Goal: Entertainment & Leisure: Consume media (video, audio)

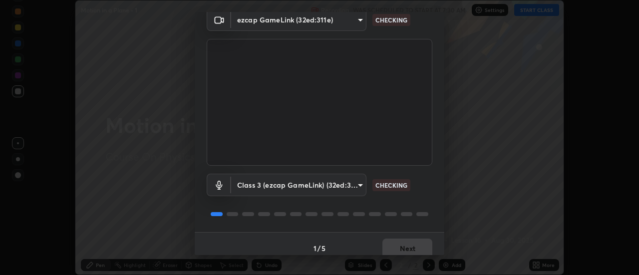
scroll to position [52, 0]
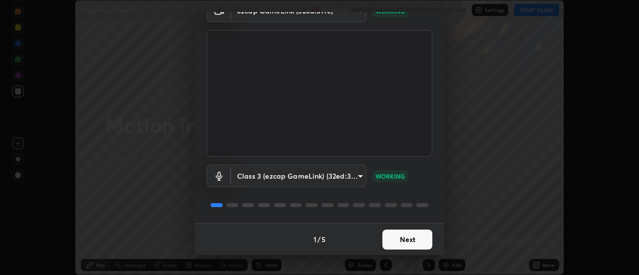
click at [397, 234] on button "Next" at bounding box center [408, 240] width 50 height 20
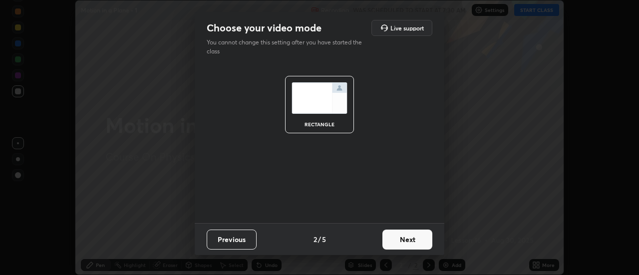
scroll to position [0, 0]
click at [395, 235] on button "Next" at bounding box center [408, 240] width 50 height 20
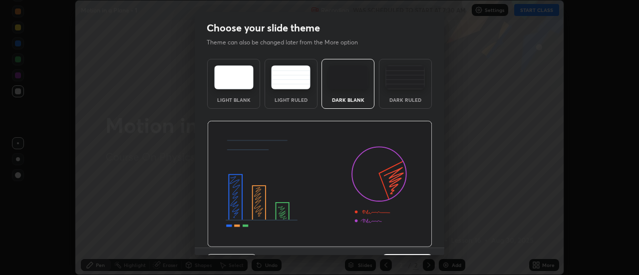
click at [392, 241] on img at bounding box center [319, 184] width 225 height 127
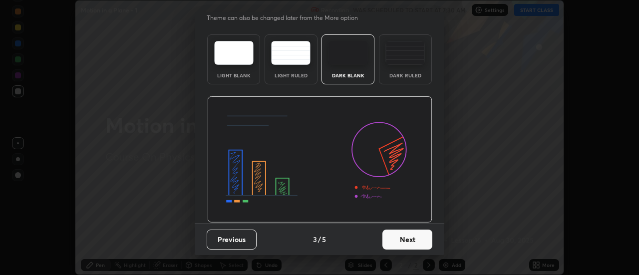
click at [385, 239] on button "Next" at bounding box center [408, 240] width 50 height 20
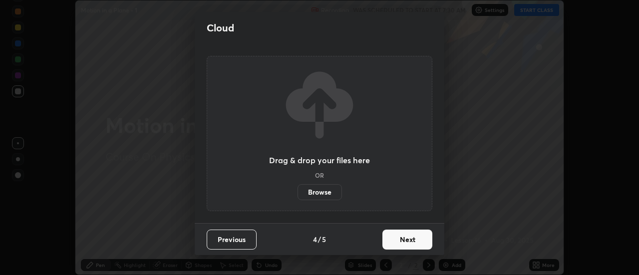
scroll to position [0, 0]
click at [387, 236] on button "Next" at bounding box center [408, 240] width 50 height 20
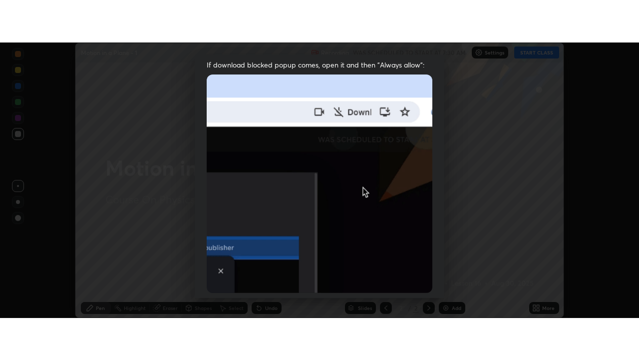
scroll to position [256, 0]
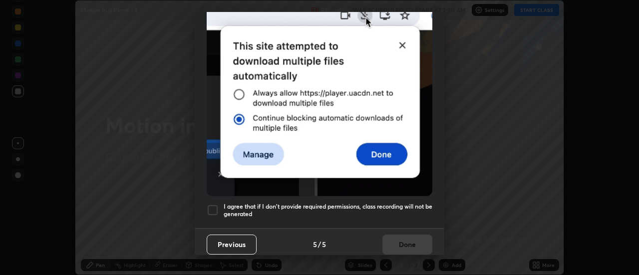
click at [211, 204] on div at bounding box center [213, 210] width 12 height 12
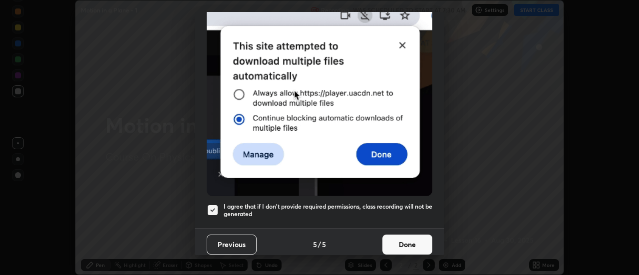
click at [410, 237] on button "Done" at bounding box center [408, 245] width 50 height 20
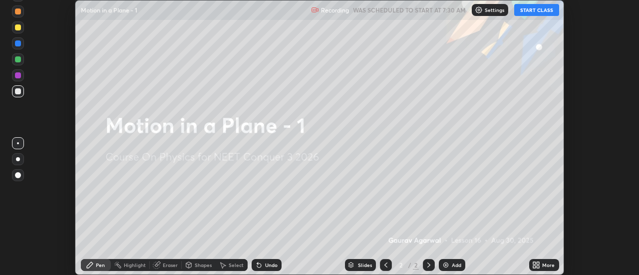
click at [538, 10] on button "START CLASS" at bounding box center [536, 10] width 45 height 12
click at [453, 263] on div "Add" at bounding box center [456, 265] width 9 height 5
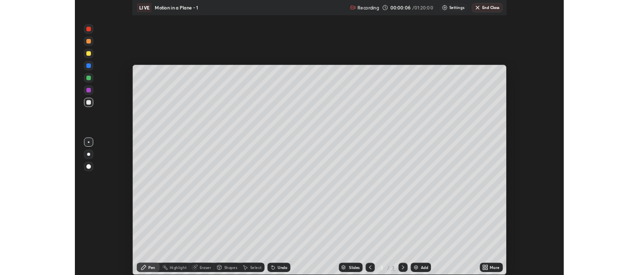
scroll to position [360, 639]
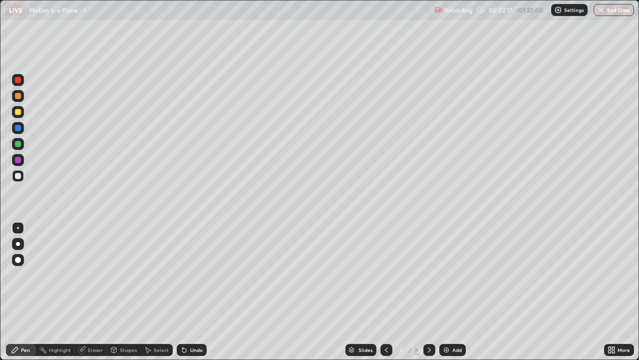
click at [18, 244] on div at bounding box center [18, 244] width 4 height 4
click at [17, 112] on div at bounding box center [18, 112] width 6 height 6
click at [195, 275] on div "Undo" at bounding box center [196, 349] width 12 height 5
click at [17, 175] on div at bounding box center [18, 176] width 6 height 6
click at [92, 275] on div "Eraser" at bounding box center [95, 349] width 15 height 5
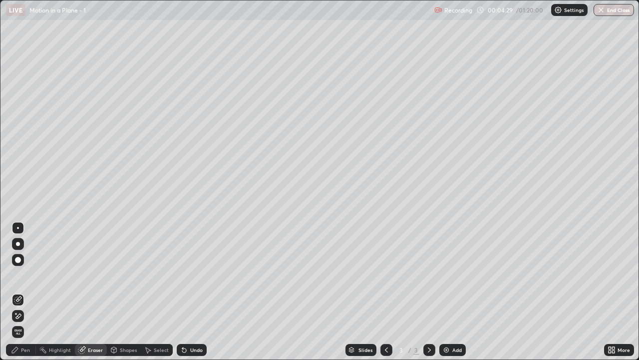
click at [16, 275] on icon at bounding box center [15, 313] width 1 height 1
click at [21, 275] on div "Pen" at bounding box center [25, 349] width 9 height 5
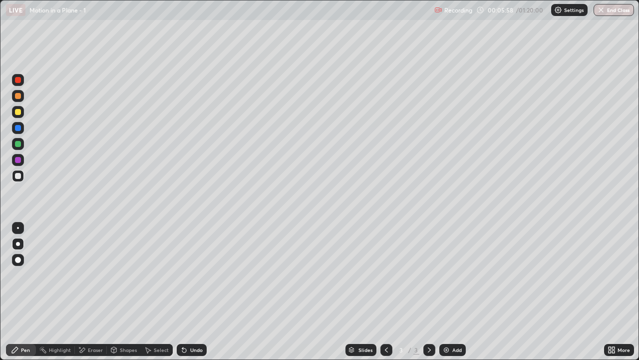
click at [18, 128] on div at bounding box center [18, 128] width 6 height 6
click at [15, 176] on div at bounding box center [18, 176] width 6 height 6
click at [95, 275] on div "Eraser" at bounding box center [95, 349] width 15 height 5
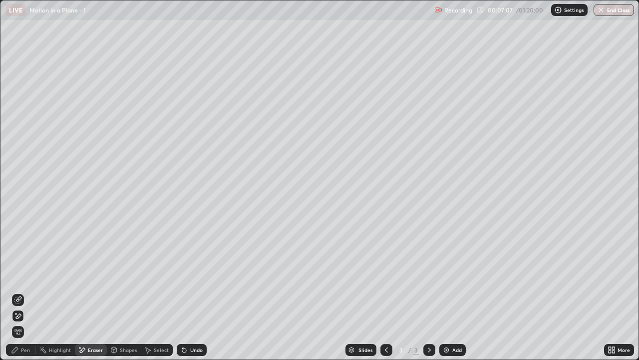
click at [22, 275] on div "Pen" at bounding box center [25, 349] width 9 height 5
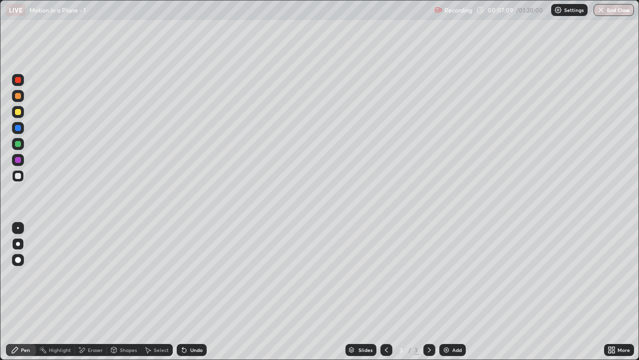
click at [19, 146] on div at bounding box center [18, 144] width 6 height 6
click at [17, 175] on div at bounding box center [18, 176] width 6 height 6
click at [186, 275] on icon at bounding box center [184, 350] width 8 height 8
click at [190, 275] on div "Undo" at bounding box center [196, 349] width 12 height 5
click at [195, 275] on div "Undo" at bounding box center [192, 350] width 30 height 12
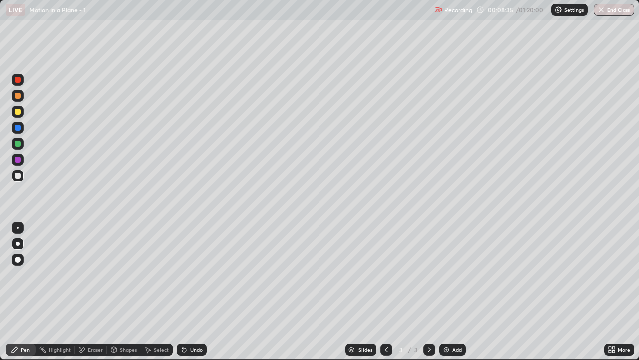
click at [453, 275] on div "Add" at bounding box center [457, 349] width 9 height 5
click at [193, 275] on div "Undo" at bounding box center [196, 349] width 12 height 5
click at [15, 144] on div at bounding box center [18, 144] width 6 height 6
click at [20, 175] on div at bounding box center [18, 176] width 6 height 6
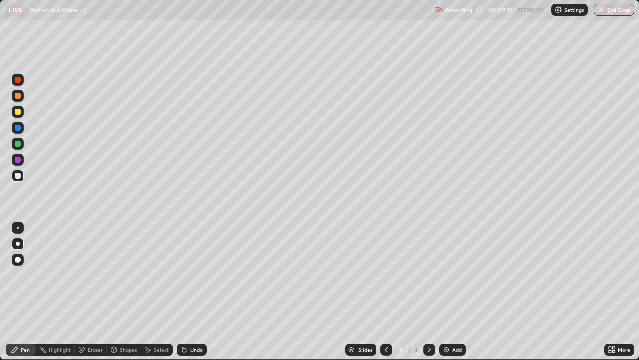
click at [18, 143] on div at bounding box center [18, 144] width 6 height 6
click at [15, 112] on div at bounding box center [18, 112] width 6 height 6
click at [387, 275] on icon at bounding box center [387, 350] width 8 height 8
click at [428, 275] on icon at bounding box center [430, 350] width 8 height 8
click at [15, 174] on div at bounding box center [18, 176] width 6 height 6
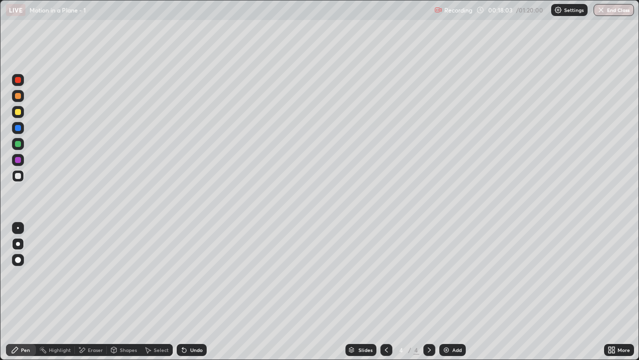
click at [198, 275] on div "Undo" at bounding box center [196, 349] width 12 height 5
click at [452, 275] on div "Add" at bounding box center [453, 350] width 26 height 12
click at [19, 127] on div at bounding box center [18, 128] width 6 height 6
click at [19, 175] on div at bounding box center [18, 176] width 6 height 6
click at [15, 125] on div at bounding box center [18, 128] width 6 height 6
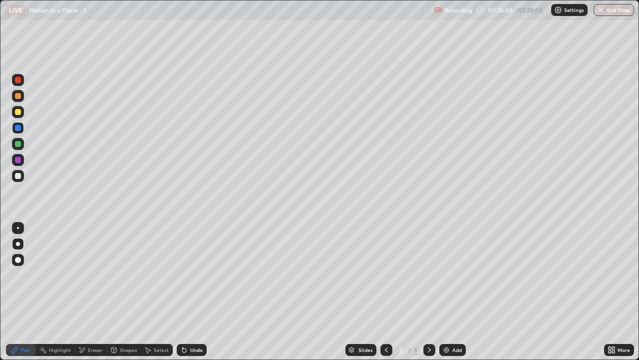
click at [22, 176] on div at bounding box center [18, 176] width 12 height 12
click at [95, 275] on div "Eraser" at bounding box center [95, 349] width 15 height 5
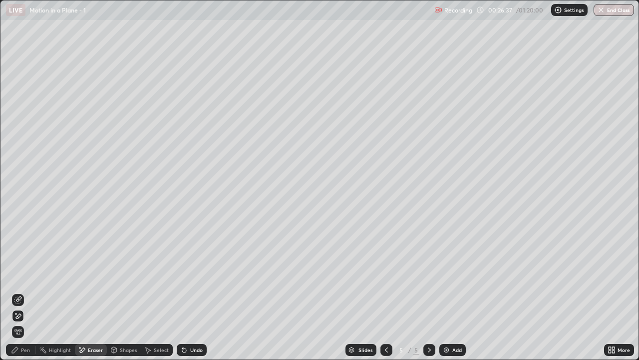
click at [16, 275] on icon at bounding box center [18, 300] width 8 height 8
click at [21, 275] on div "Pen" at bounding box center [25, 349] width 9 height 5
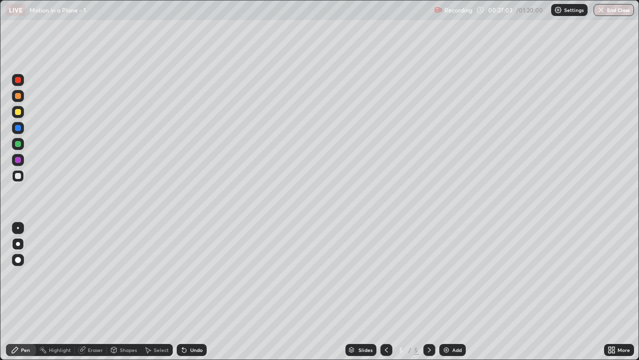
click at [196, 275] on div "Undo" at bounding box center [192, 350] width 30 height 12
click at [19, 114] on div at bounding box center [18, 112] width 6 height 6
click at [18, 176] on div at bounding box center [18, 176] width 6 height 6
click at [22, 97] on div at bounding box center [18, 96] width 12 height 12
click at [16, 175] on div at bounding box center [18, 176] width 6 height 6
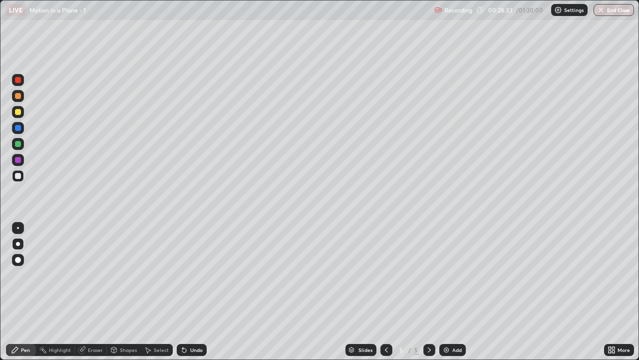
click at [386, 275] on icon at bounding box center [387, 350] width 8 height 8
click at [429, 275] on icon at bounding box center [430, 350] width 8 height 8
click at [453, 275] on div "Add" at bounding box center [457, 349] width 9 height 5
click at [194, 275] on div "Undo" at bounding box center [196, 349] width 12 height 5
click at [193, 275] on div "Undo" at bounding box center [196, 349] width 12 height 5
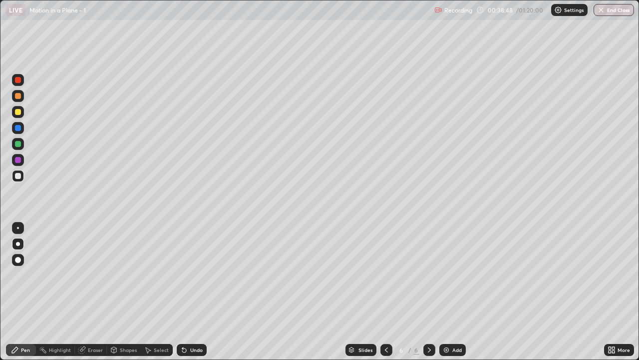
click at [22, 126] on div at bounding box center [18, 128] width 12 height 12
click at [17, 174] on div at bounding box center [18, 176] width 6 height 6
click at [18, 129] on div at bounding box center [18, 128] width 6 height 6
click at [19, 174] on div at bounding box center [18, 176] width 6 height 6
click at [18, 175] on div at bounding box center [18, 176] width 6 height 6
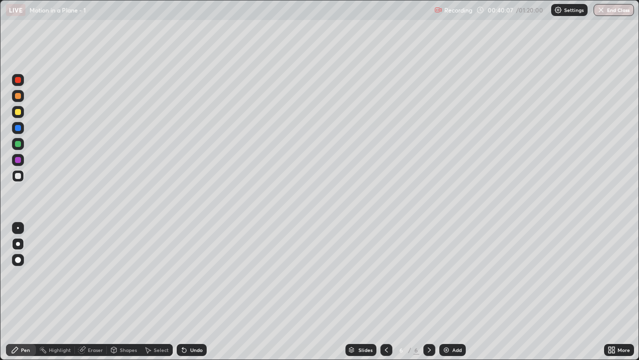
click at [202, 275] on div "Undo" at bounding box center [192, 350] width 30 height 12
click at [195, 275] on div "Undo" at bounding box center [196, 349] width 12 height 5
click at [191, 275] on div "Undo" at bounding box center [192, 350] width 30 height 12
click at [20, 109] on div at bounding box center [18, 112] width 6 height 6
click at [459, 275] on div "Add" at bounding box center [453, 350] width 26 height 12
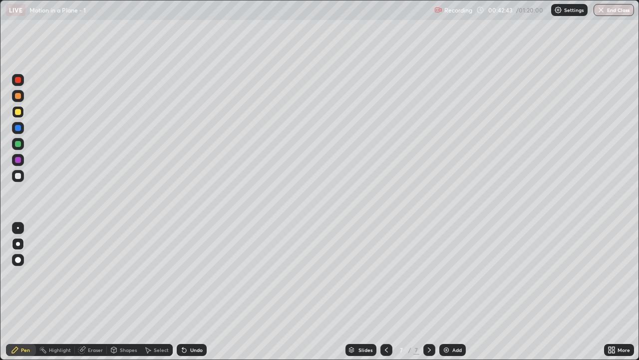
click at [18, 176] on div at bounding box center [18, 176] width 6 height 6
click at [385, 275] on icon at bounding box center [387, 350] width 8 height 8
click at [427, 275] on icon at bounding box center [430, 350] width 8 height 8
click at [16, 161] on div at bounding box center [18, 160] width 6 height 6
click at [19, 176] on div at bounding box center [18, 176] width 6 height 6
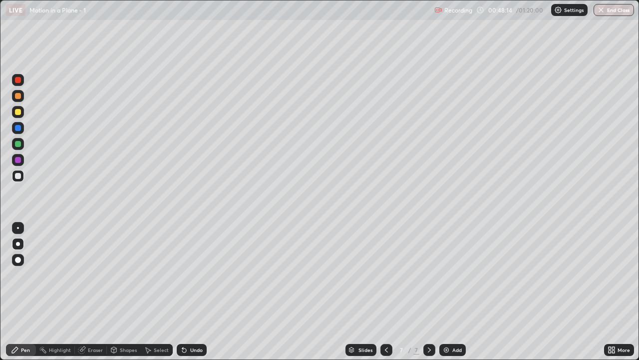
click at [22, 158] on div at bounding box center [18, 160] width 12 height 12
click at [18, 175] on div at bounding box center [18, 176] width 6 height 6
click at [194, 275] on div "Undo" at bounding box center [192, 350] width 30 height 12
click at [197, 275] on div "Undo" at bounding box center [192, 350] width 30 height 12
click at [459, 275] on div "Add" at bounding box center [457, 349] width 9 height 5
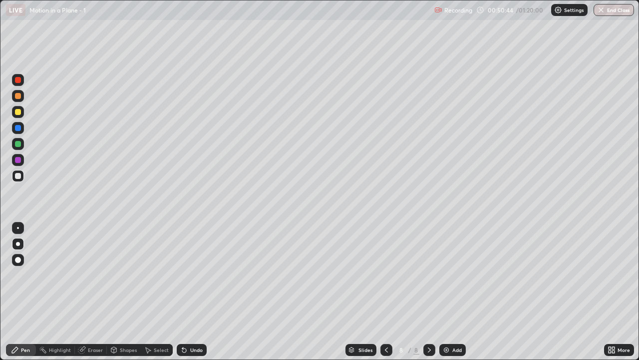
click at [19, 158] on div at bounding box center [18, 160] width 6 height 6
click at [18, 175] on div at bounding box center [18, 176] width 6 height 6
click at [195, 275] on div "Undo" at bounding box center [192, 350] width 30 height 12
click at [199, 275] on div "Undo" at bounding box center [192, 350] width 30 height 12
click at [23, 159] on div at bounding box center [18, 160] width 12 height 12
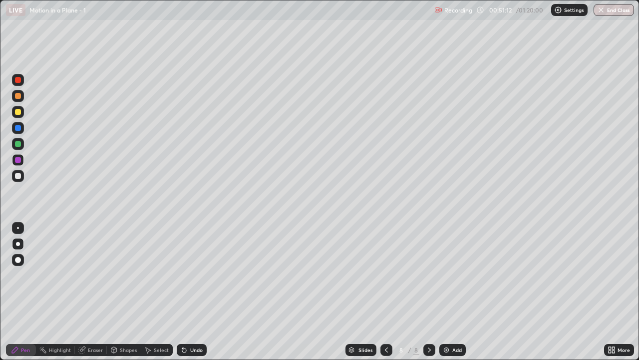
click at [386, 275] on icon at bounding box center [387, 350] width 8 height 8
click at [429, 275] on icon at bounding box center [430, 350] width 8 height 8
click at [13, 174] on div at bounding box center [18, 176] width 12 height 12
click at [197, 275] on div "Undo" at bounding box center [192, 350] width 30 height 12
click at [196, 275] on div "Undo" at bounding box center [196, 349] width 12 height 5
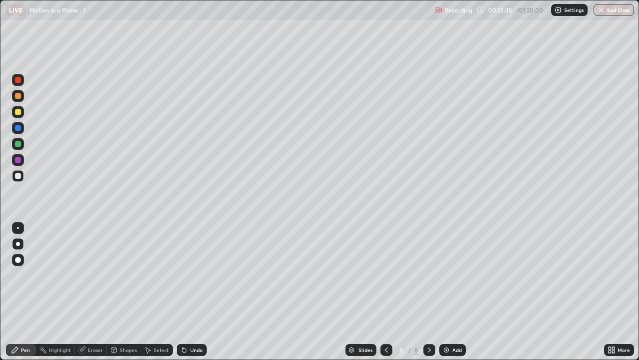
click at [196, 275] on div "Undo" at bounding box center [196, 349] width 12 height 5
click at [195, 275] on div "Undo" at bounding box center [192, 350] width 30 height 12
click at [194, 275] on div "Undo" at bounding box center [192, 350] width 30 height 12
click at [193, 275] on div "Undo" at bounding box center [196, 349] width 12 height 5
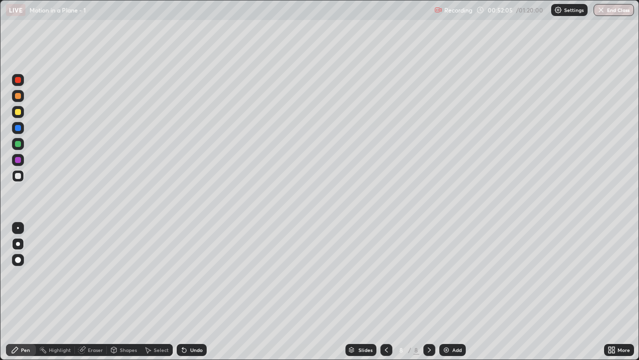
click at [193, 275] on div "Undo" at bounding box center [196, 349] width 12 height 5
click at [200, 275] on div "Undo" at bounding box center [196, 349] width 12 height 5
click at [385, 275] on icon at bounding box center [386, 349] width 3 height 5
click at [197, 275] on div "Undo" at bounding box center [192, 350] width 30 height 12
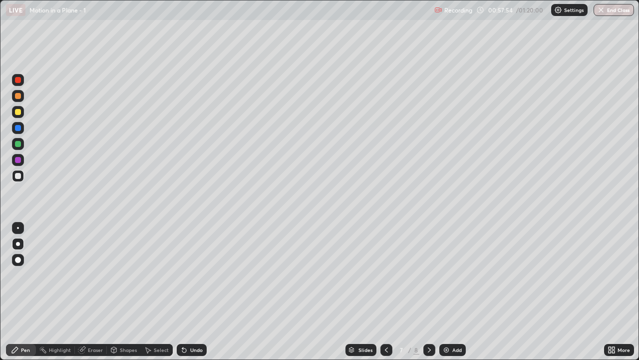
click at [429, 275] on icon at bounding box center [430, 350] width 8 height 8
click at [607, 12] on button "End Class" at bounding box center [614, 10] width 40 height 12
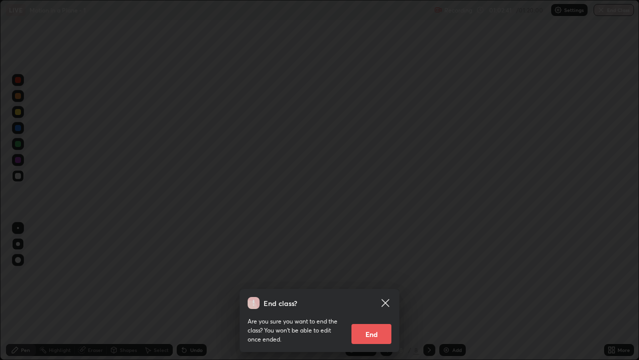
click at [381, 275] on button "End" at bounding box center [372, 334] width 40 height 20
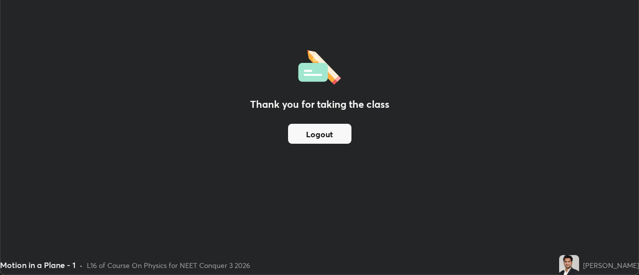
scroll to position [49673, 49309]
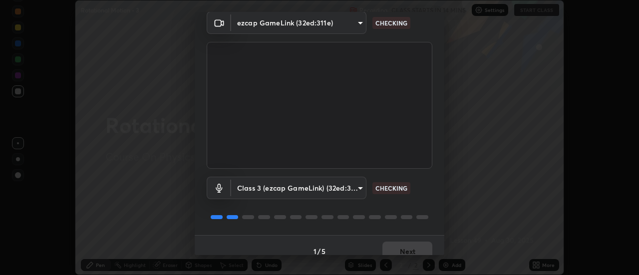
scroll to position [41, 0]
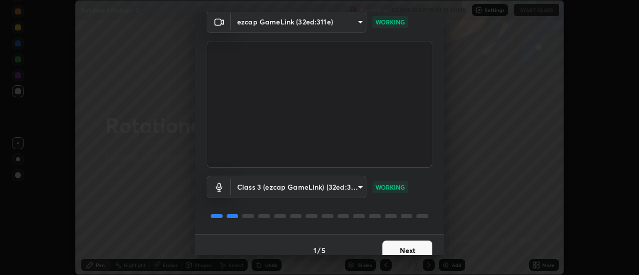
click at [395, 248] on button "Next" at bounding box center [408, 251] width 50 height 20
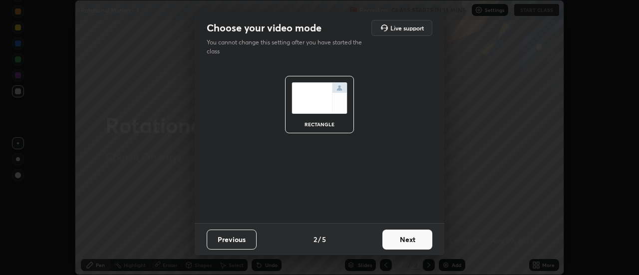
click at [394, 245] on button "Next" at bounding box center [408, 240] width 50 height 20
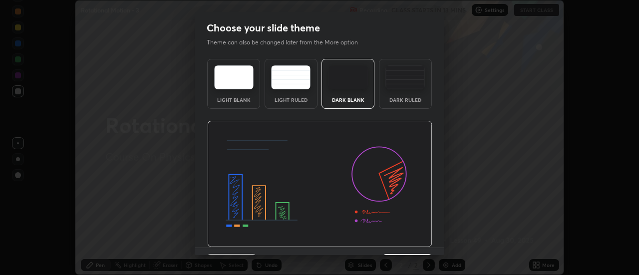
click at [393, 247] on img at bounding box center [319, 184] width 225 height 127
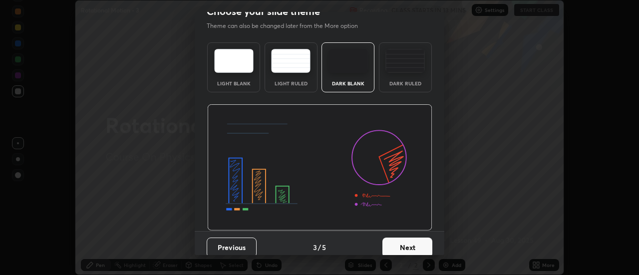
scroll to position [22, 0]
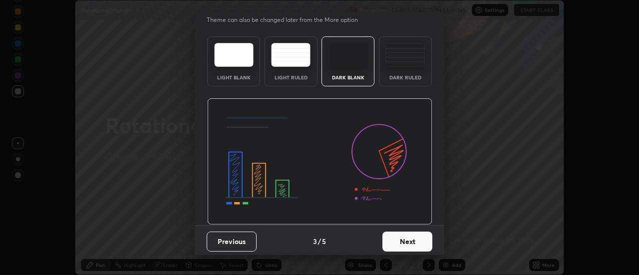
click at [394, 246] on button "Next" at bounding box center [408, 242] width 50 height 20
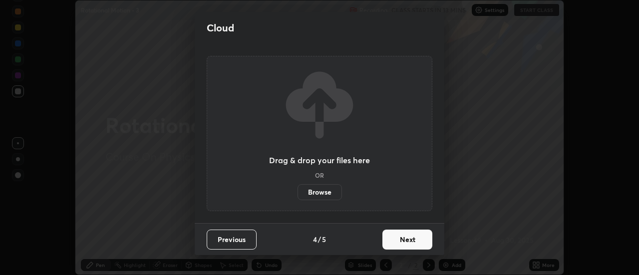
scroll to position [0, 0]
click at [396, 242] on button "Next" at bounding box center [408, 240] width 50 height 20
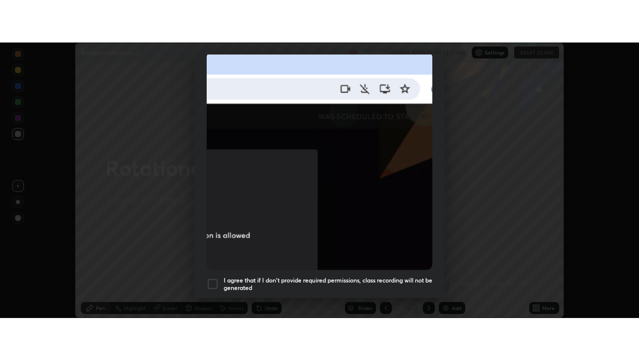
scroll to position [256, 0]
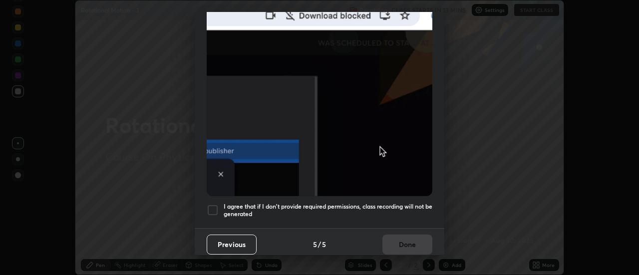
click at [211, 204] on div at bounding box center [213, 210] width 12 height 12
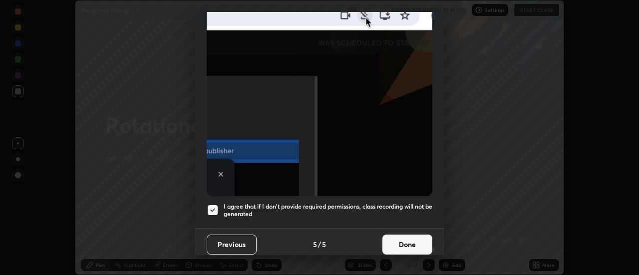
click at [410, 237] on button "Done" at bounding box center [408, 245] width 50 height 20
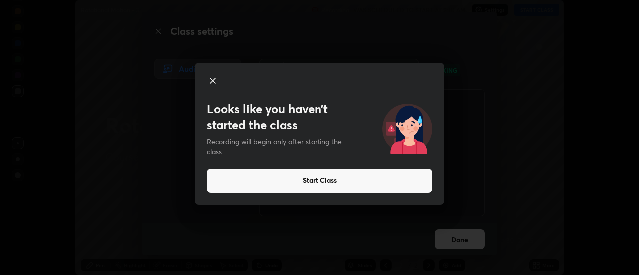
click at [385, 181] on button "Start Class" at bounding box center [320, 181] width 226 height 24
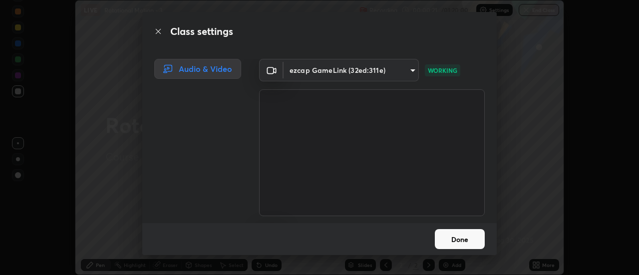
click at [452, 238] on button "Done" at bounding box center [460, 239] width 50 height 20
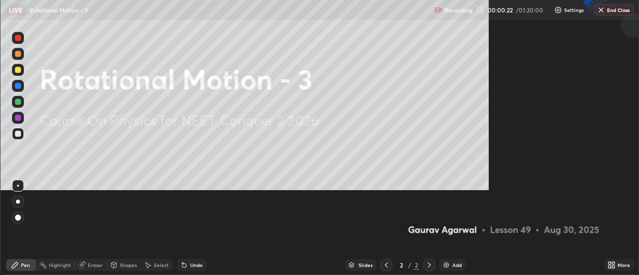
scroll to position [360, 639]
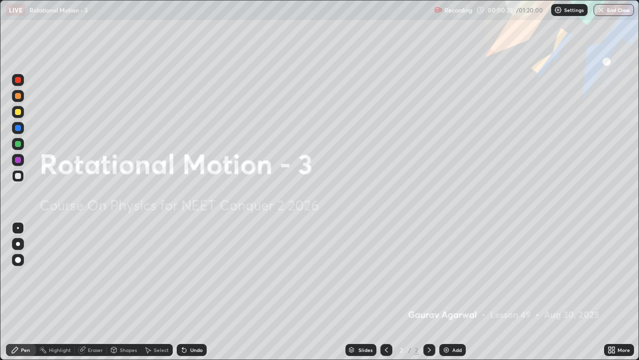
click at [459, 275] on div "Add" at bounding box center [457, 349] width 9 height 5
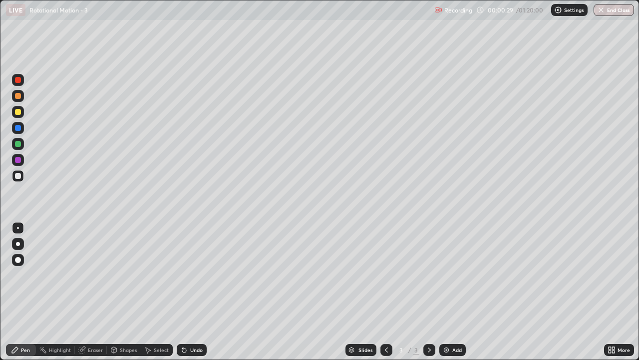
click at [12, 245] on div at bounding box center [18, 244] width 12 height 12
click at [90, 275] on div "Eraser" at bounding box center [95, 349] width 15 height 5
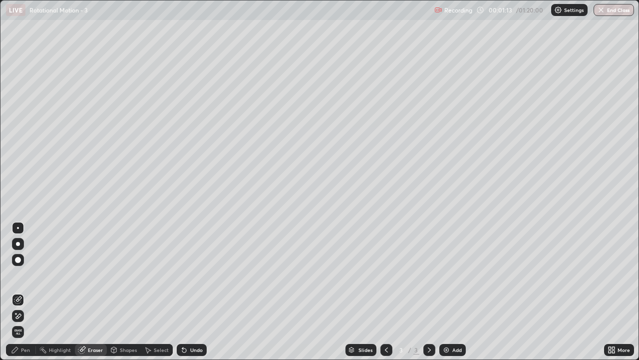
click at [18, 275] on span "Erase all" at bounding box center [17, 332] width 11 height 6
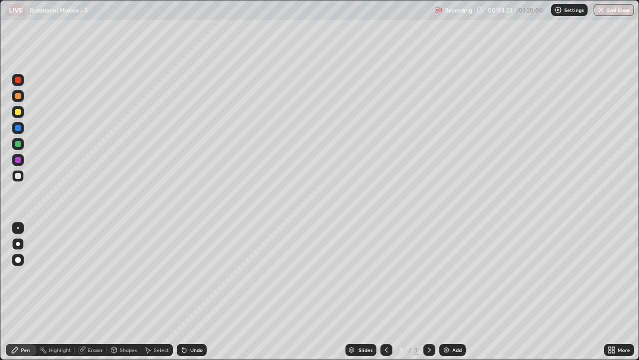
click at [95, 275] on div "Eraser" at bounding box center [95, 349] width 15 height 5
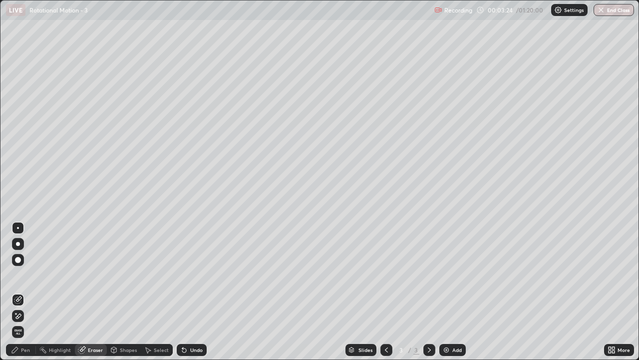
click at [16, 275] on icon at bounding box center [15, 313] width 1 height 1
click at [457, 275] on div "Add" at bounding box center [457, 349] width 9 height 5
click at [27, 275] on div "Pen" at bounding box center [21, 350] width 30 height 12
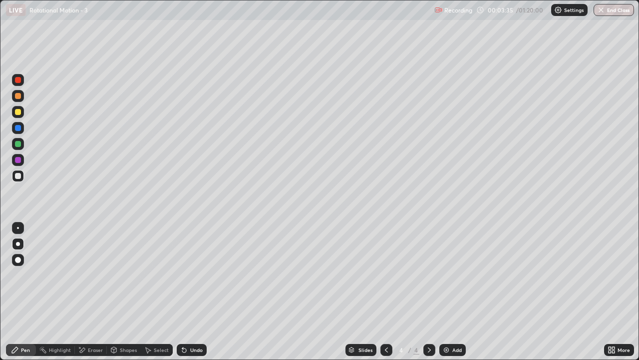
click at [17, 97] on div at bounding box center [18, 96] width 6 height 6
click at [15, 176] on div at bounding box center [18, 176] width 6 height 6
click at [132, 275] on div "Shapes" at bounding box center [128, 349] width 17 height 5
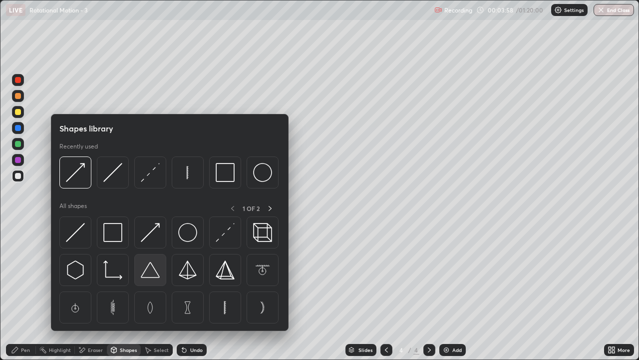
click at [152, 273] on img at bounding box center [150, 269] width 19 height 19
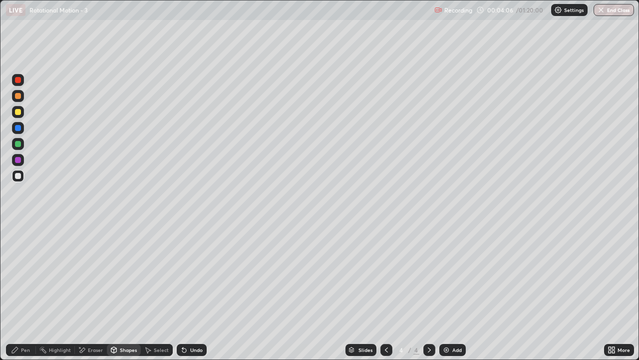
click at [17, 159] on div at bounding box center [18, 160] width 6 height 6
click at [20, 275] on div "Pen" at bounding box center [21, 350] width 30 height 12
click at [16, 176] on div at bounding box center [18, 176] width 6 height 6
click at [191, 275] on div "Undo" at bounding box center [196, 349] width 12 height 5
click at [20, 160] on div at bounding box center [18, 160] width 6 height 6
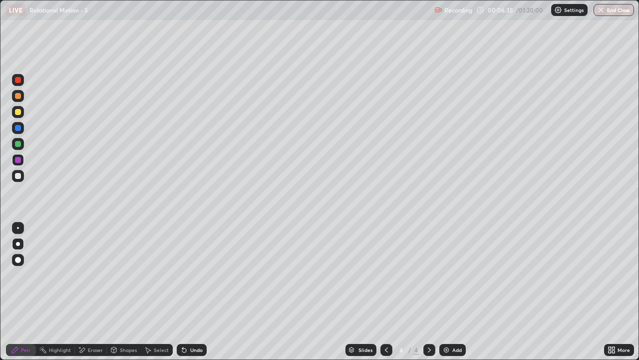
click at [18, 175] on div at bounding box center [18, 176] width 6 height 6
click at [19, 141] on div at bounding box center [18, 144] width 6 height 6
click at [195, 275] on div "Undo" at bounding box center [196, 349] width 12 height 5
click at [18, 176] on div at bounding box center [18, 176] width 6 height 6
click at [455, 275] on div "Add" at bounding box center [453, 350] width 26 height 12
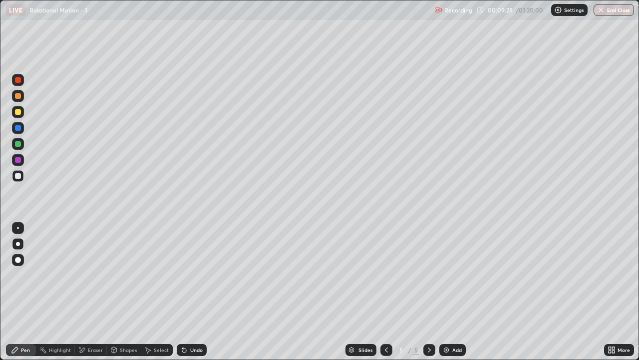
click at [129, 275] on div "Shapes" at bounding box center [128, 349] width 17 height 5
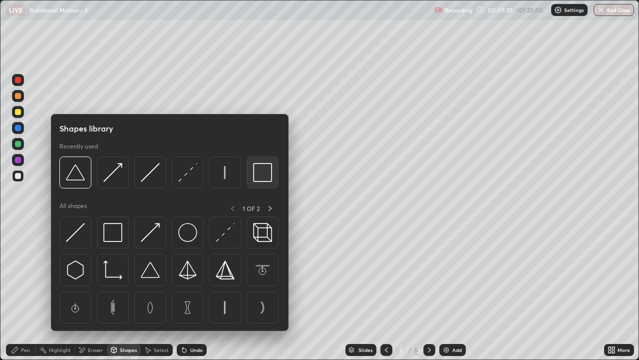
click at [261, 176] on img at bounding box center [262, 172] width 19 height 19
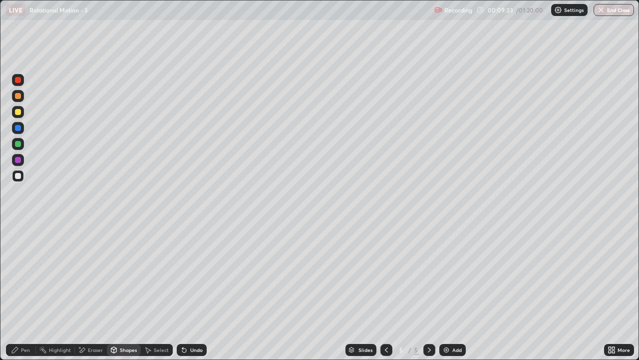
click at [17, 161] on div at bounding box center [18, 160] width 6 height 6
click at [22, 275] on div "Pen" at bounding box center [25, 349] width 9 height 5
click at [19, 175] on div at bounding box center [18, 176] width 6 height 6
click at [124, 275] on div "Shapes" at bounding box center [128, 349] width 17 height 5
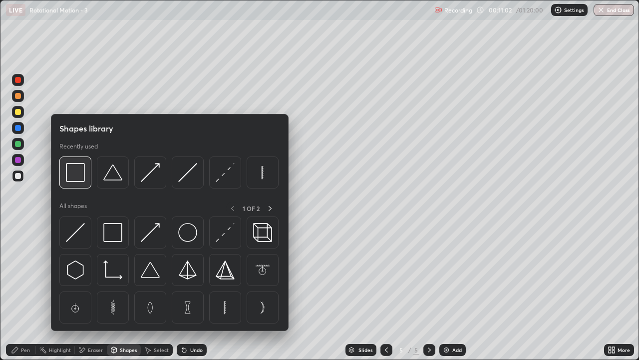
click at [80, 174] on img at bounding box center [75, 172] width 19 height 19
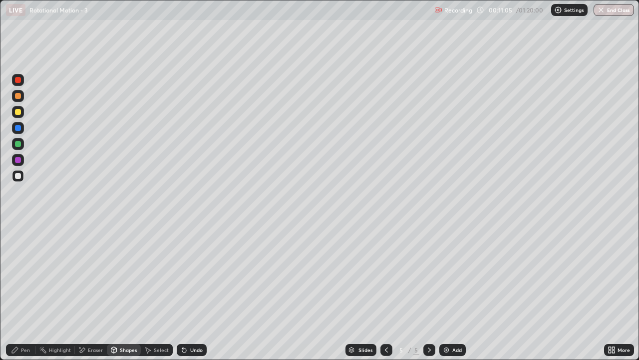
click at [23, 275] on div "Pen" at bounding box center [25, 349] width 9 height 5
click at [22, 161] on div at bounding box center [18, 160] width 12 height 12
click at [22, 127] on div at bounding box center [18, 128] width 12 height 12
click at [190, 275] on div "Undo" at bounding box center [196, 349] width 12 height 5
click at [205, 275] on div "Undo" at bounding box center [192, 350] width 30 height 12
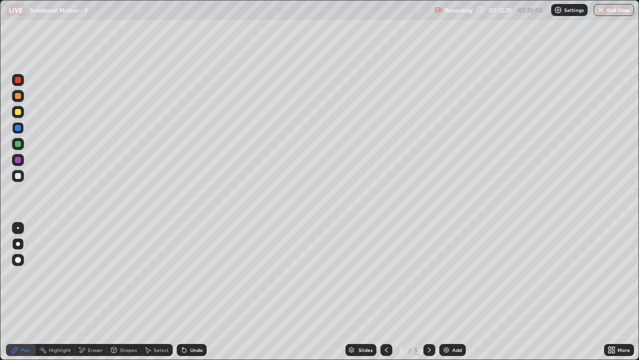
click at [191, 275] on div "Undo" at bounding box center [192, 350] width 30 height 12
click at [18, 173] on div at bounding box center [18, 176] width 6 height 6
click at [19, 160] on div at bounding box center [18, 160] width 6 height 6
click at [23, 142] on div at bounding box center [18, 144] width 12 height 12
click at [17, 179] on div at bounding box center [18, 176] width 12 height 12
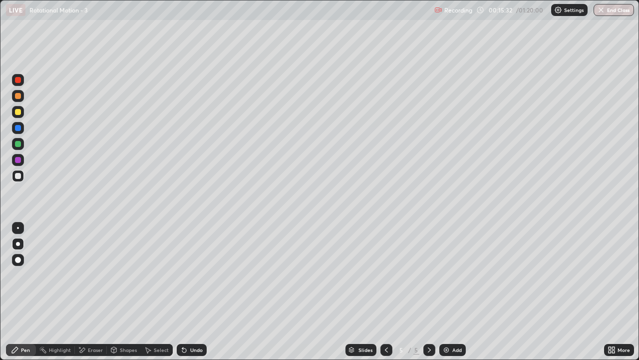
click at [197, 275] on div "Undo" at bounding box center [196, 349] width 12 height 5
click at [202, 275] on div "Undo" at bounding box center [192, 350] width 30 height 12
click at [18, 95] on div at bounding box center [18, 96] width 6 height 6
click at [17, 173] on div at bounding box center [18, 176] width 6 height 6
click at [16, 112] on div at bounding box center [18, 112] width 6 height 6
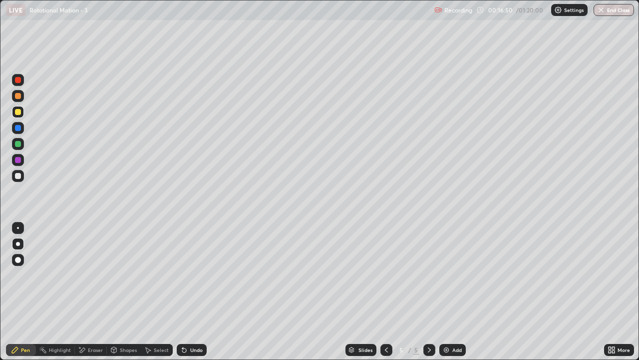
click at [15, 177] on div at bounding box center [18, 176] width 6 height 6
click at [456, 275] on div "Add" at bounding box center [457, 349] width 9 height 5
click at [18, 142] on div at bounding box center [18, 144] width 6 height 6
click at [19, 176] on div at bounding box center [18, 176] width 6 height 6
click at [197, 275] on div "Undo" at bounding box center [192, 350] width 30 height 12
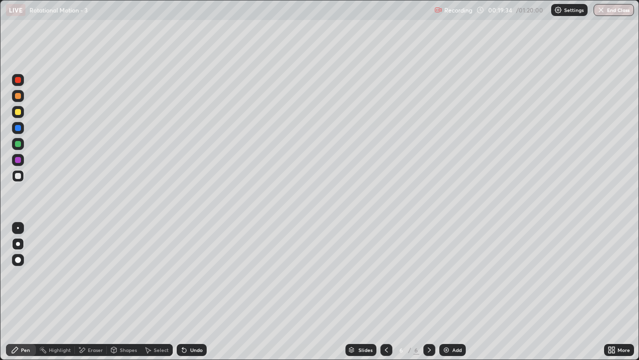
click at [18, 159] on div at bounding box center [18, 160] width 6 height 6
click at [16, 174] on div at bounding box center [18, 176] width 6 height 6
click at [385, 275] on icon at bounding box center [387, 350] width 8 height 8
click at [429, 275] on icon at bounding box center [429, 349] width 3 height 5
click at [23, 96] on div at bounding box center [18, 96] width 12 height 12
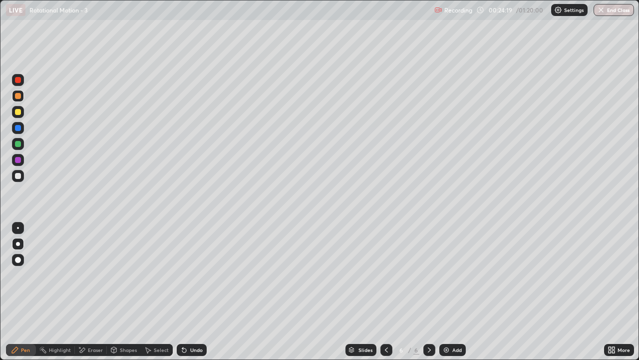
click at [20, 173] on div at bounding box center [18, 176] width 12 height 12
click at [127, 275] on div "Shapes" at bounding box center [128, 349] width 17 height 5
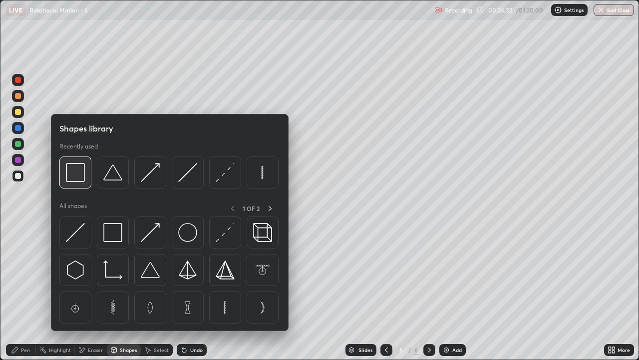
click at [75, 172] on img at bounding box center [75, 172] width 19 height 19
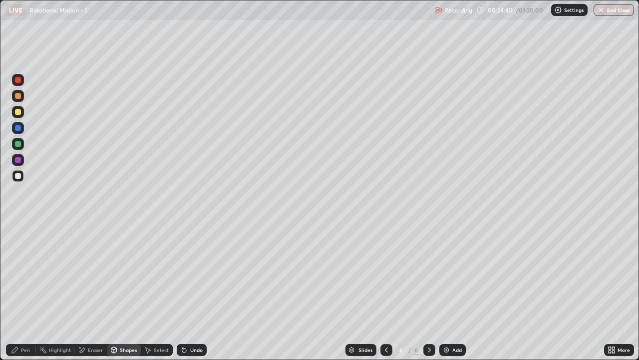
click at [127, 275] on div "Shapes" at bounding box center [128, 349] width 17 height 5
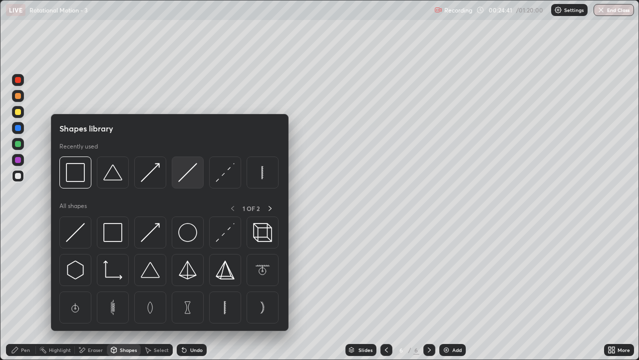
click at [195, 168] on img at bounding box center [187, 172] width 19 height 19
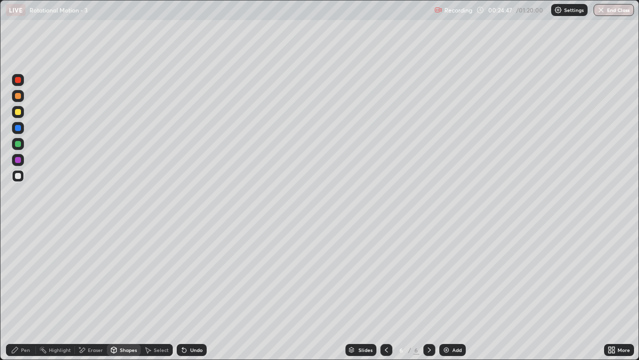
click at [28, 275] on div "Pen" at bounding box center [25, 349] width 9 height 5
click at [121, 275] on div "Shapes" at bounding box center [128, 349] width 17 height 5
click at [24, 275] on div at bounding box center [18, 206] width 16 height 268
click at [19, 275] on div "Pen" at bounding box center [21, 350] width 30 height 12
click at [17, 159] on div at bounding box center [18, 160] width 6 height 6
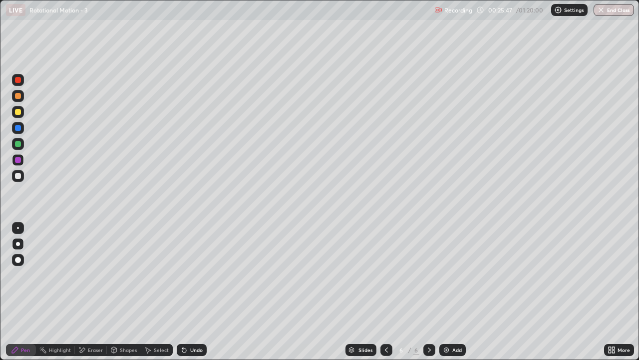
click at [18, 175] on div at bounding box center [18, 176] width 6 height 6
click at [456, 275] on div "Add" at bounding box center [457, 349] width 9 height 5
click at [129, 275] on div "Shapes" at bounding box center [124, 350] width 34 height 12
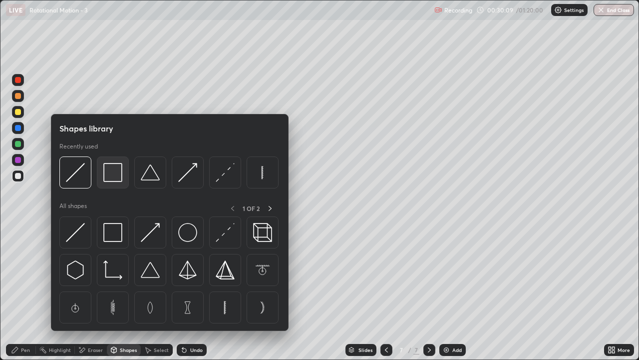
click at [112, 174] on img at bounding box center [112, 172] width 19 height 19
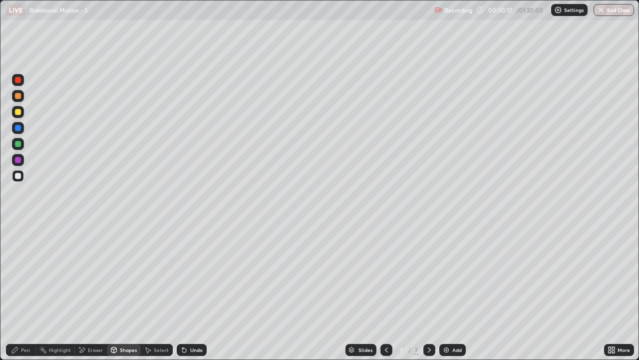
click at [126, 275] on div "Shapes" at bounding box center [124, 350] width 34 height 12
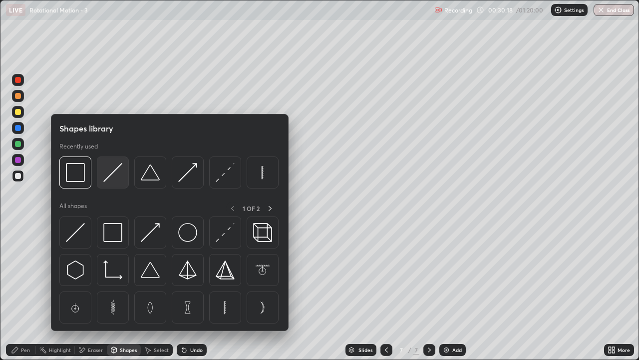
click at [117, 170] on img at bounding box center [112, 172] width 19 height 19
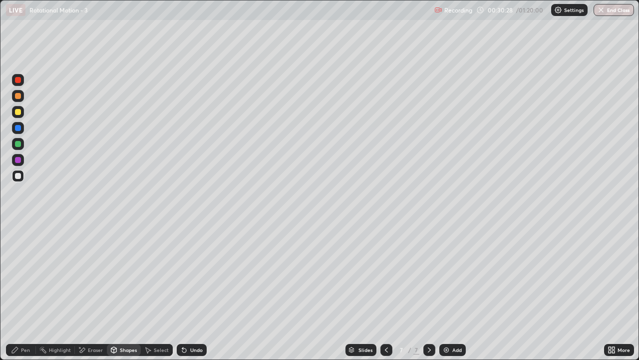
click at [22, 275] on div "Pen" at bounding box center [25, 349] width 9 height 5
click at [128, 275] on div "Shapes" at bounding box center [128, 349] width 17 height 5
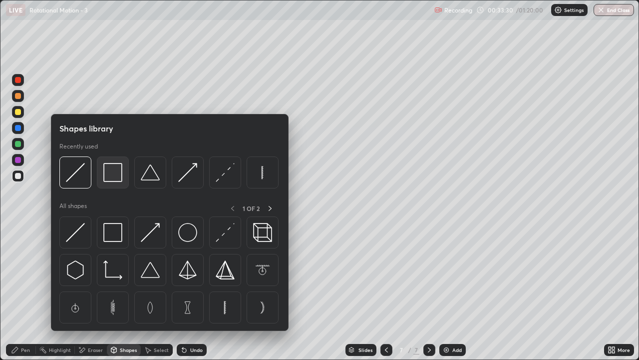
click at [114, 164] on img at bounding box center [112, 172] width 19 height 19
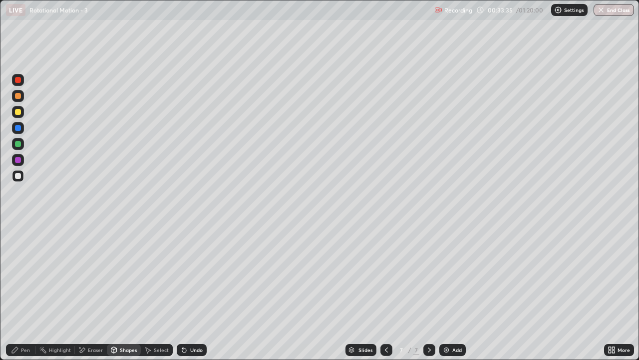
click at [27, 275] on div "Pen" at bounding box center [25, 349] width 9 height 5
click at [195, 275] on div "Undo" at bounding box center [196, 349] width 12 height 5
click at [196, 275] on div "Undo" at bounding box center [196, 349] width 12 height 5
click at [454, 275] on div "Add" at bounding box center [457, 349] width 9 height 5
click at [123, 275] on div "Shapes" at bounding box center [124, 350] width 34 height 12
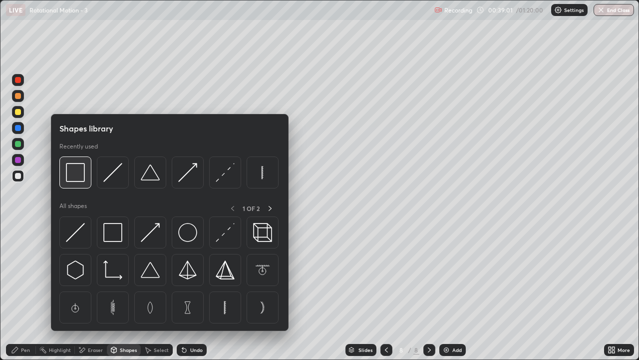
click at [70, 174] on img at bounding box center [75, 172] width 19 height 19
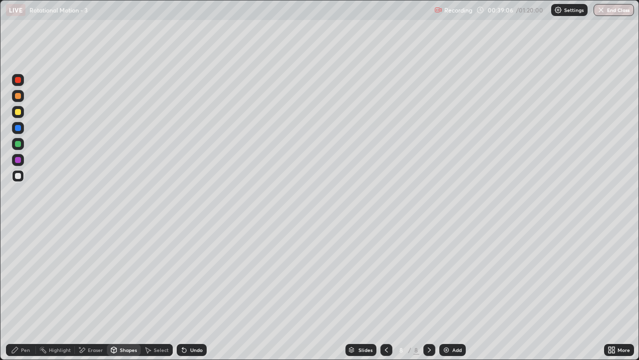
click at [28, 275] on div "Pen" at bounding box center [21, 350] width 30 height 12
click at [18, 128] on div at bounding box center [18, 128] width 6 height 6
click at [20, 178] on div at bounding box center [18, 176] width 6 height 6
click at [23, 111] on div at bounding box center [18, 112] width 12 height 12
click at [20, 177] on div at bounding box center [18, 176] width 6 height 6
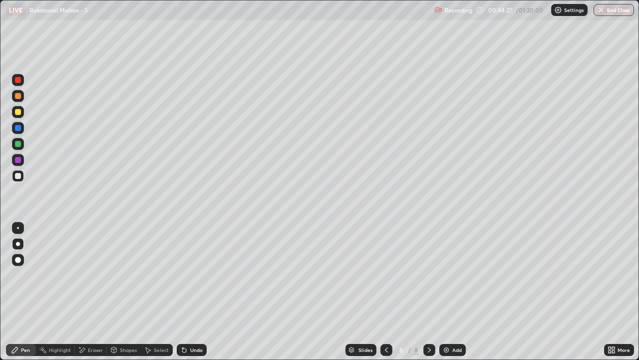
click at [190, 275] on div "Undo" at bounding box center [196, 349] width 12 height 5
click at [448, 275] on img at bounding box center [447, 350] width 8 height 8
click at [128, 275] on div "Shapes" at bounding box center [124, 350] width 34 height 12
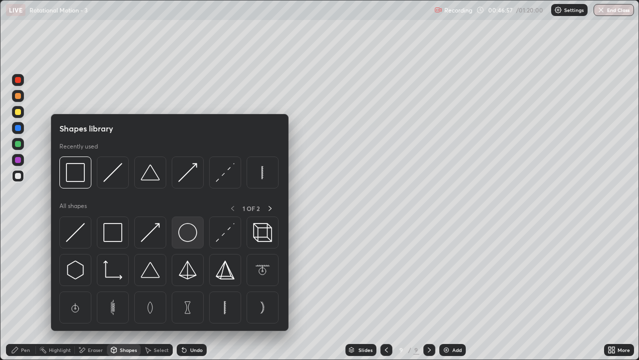
click at [180, 230] on img at bounding box center [187, 232] width 19 height 19
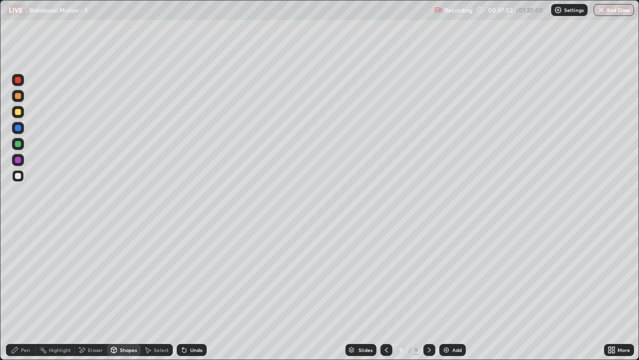
click at [27, 275] on div "Pen" at bounding box center [21, 350] width 30 height 12
click at [198, 275] on div "Undo" at bounding box center [196, 349] width 12 height 5
click at [123, 275] on div "Shapes" at bounding box center [124, 350] width 34 height 12
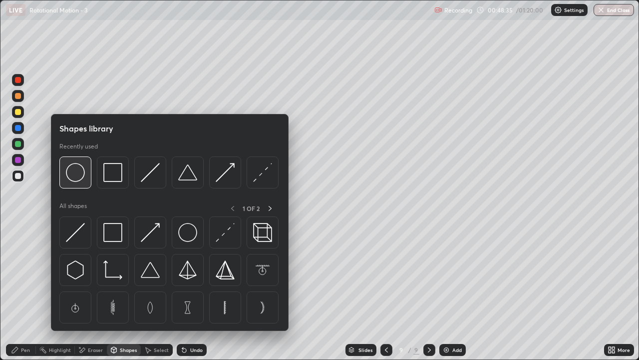
click at [76, 178] on img at bounding box center [75, 172] width 19 height 19
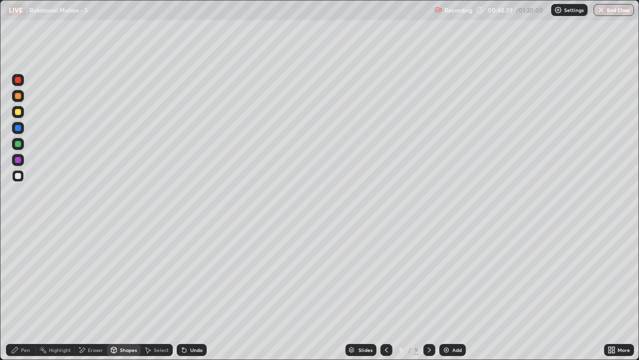
click at [21, 275] on div "Pen" at bounding box center [25, 349] width 9 height 5
click at [196, 275] on div "Undo" at bounding box center [196, 349] width 12 height 5
click at [456, 275] on div "Add" at bounding box center [457, 349] width 9 height 5
click at [17, 114] on div at bounding box center [18, 112] width 6 height 6
click at [19, 176] on div at bounding box center [18, 176] width 6 height 6
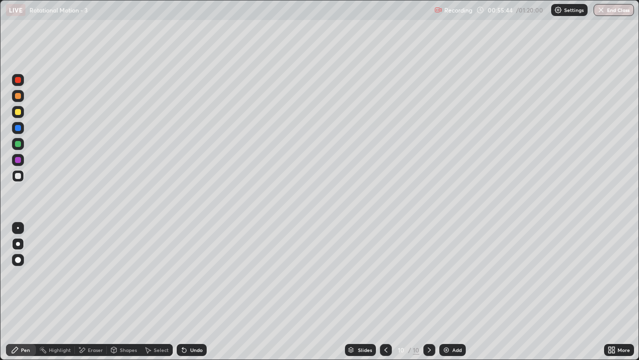
click at [192, 275] on div "Undo" at bounding box center [196, 349] width 12 height 5
click at [17, 145] on div at bounding box center [18, 144] width 6 height 6
click at [17, 173] on div at bounding box center [18, 176] width 6 height 6
click at [190, 275] on div "Undo" at bounding box center [192, 350] width 30 height 12
click at [188, 275] on div "Undo" at bounding box center [192, 350] width 30 height 12
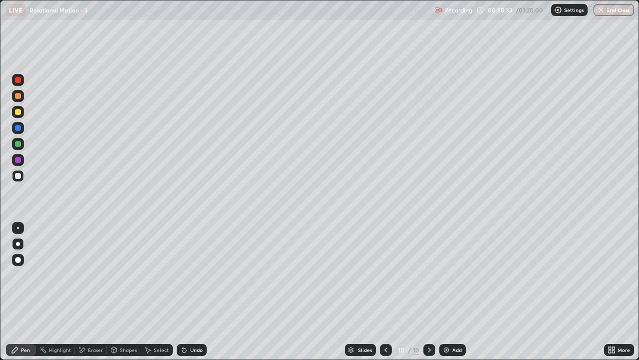
click at [188, 275] on div "Undo" at bounding box center [192, 350] width 30 height 12
click at [198, 275] on div "Undo" at bounding box center [196, 349] width 12 height 5
click at [196, 275] on div "Undo" at bounding box center [196, 349] width 12 height 5
click at [455, 275] on div "Add" at bounding box center [453, 350] width 26 height 12
click at [22, 117] on div at bounding box center [18, 112] width 12 height 16
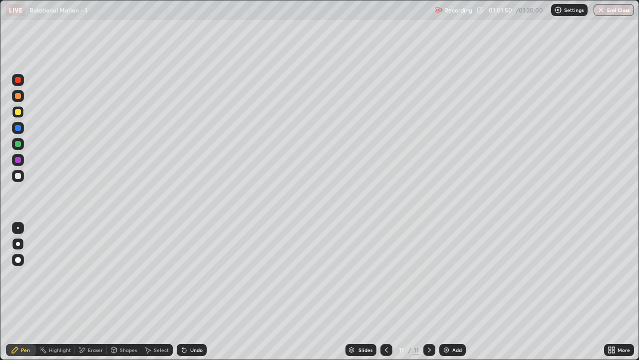
click at [16, 173] on div at bounding box center [18, 176] width 6 height 6
click at [192, 275] on div "Undo" at bounding box center [196, 349] width 12 height 5
click at [386, 275] on div at bounding box center [387, 350] width 12 height 12
click at [430, 275] on icon at bounding box center [430, 350] width 8 height 8
click at [92, 275] on div "Eraser" at bounding box center [91, 350] width 32 height 12
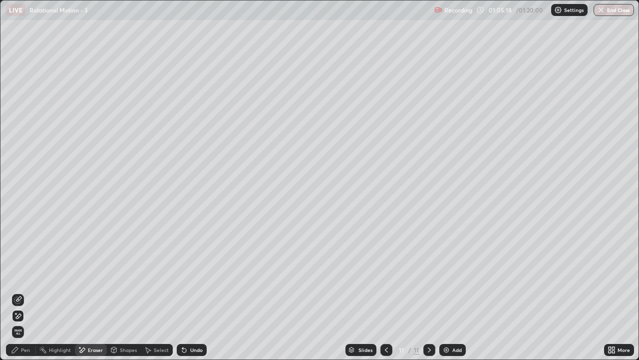
click at [28, 275] on div "Pen" at bounding box center [25, 349] width 9 height 5
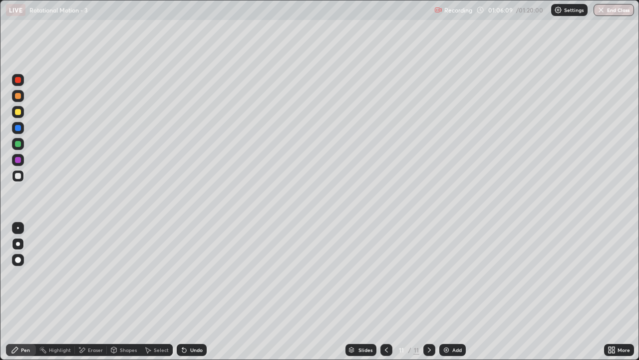
click at [606, 13] on button "End Class" at bounding box center [614, 10] width 40 height 12
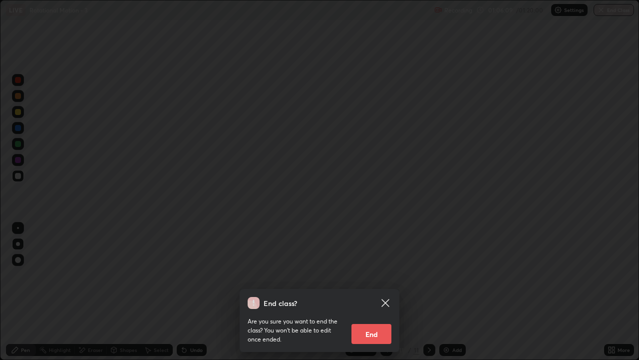
click at [377, 275] on button "End" at bounding box center [372, 334] width 40 height 20
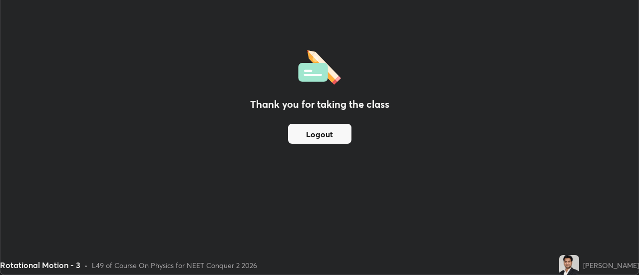
scroll to position [49673, 49309]
